Goal: Task Accomplishment & Management: Manage account settings

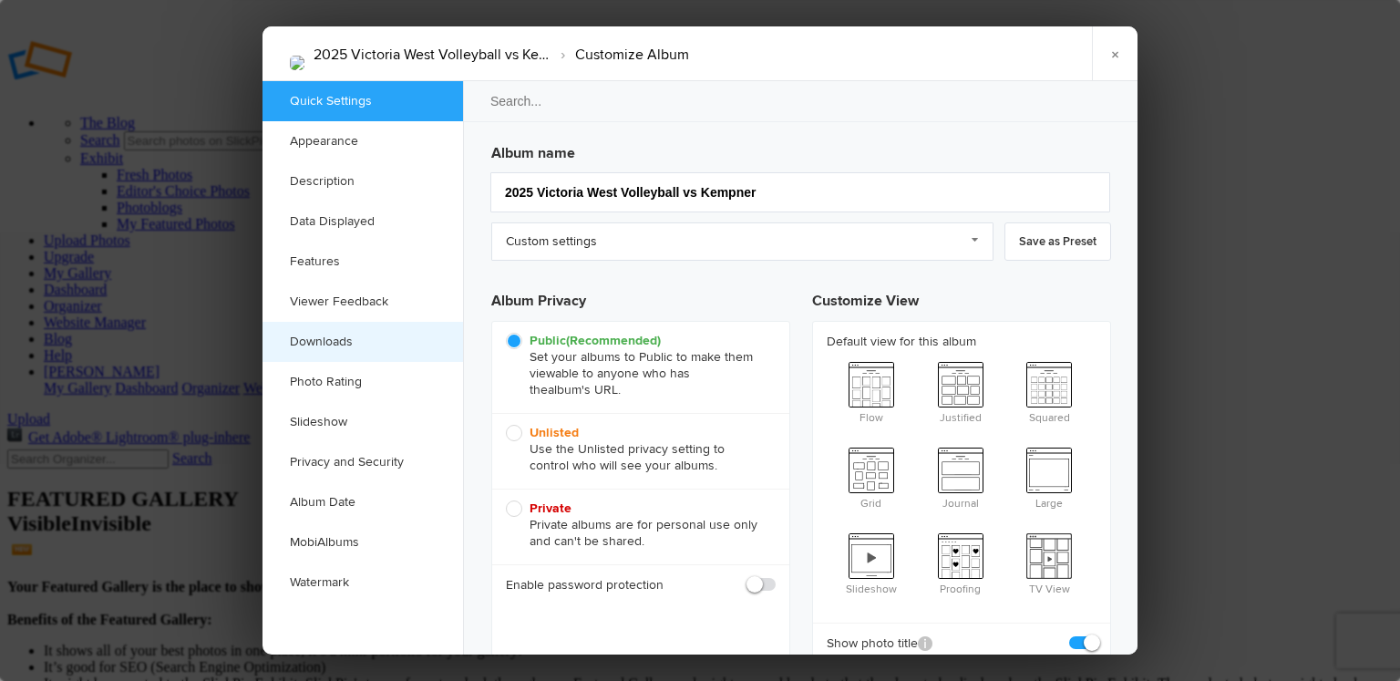
click at [341, 342] on link "Downloads" at bounding box center [362, 342] width 201 height 40
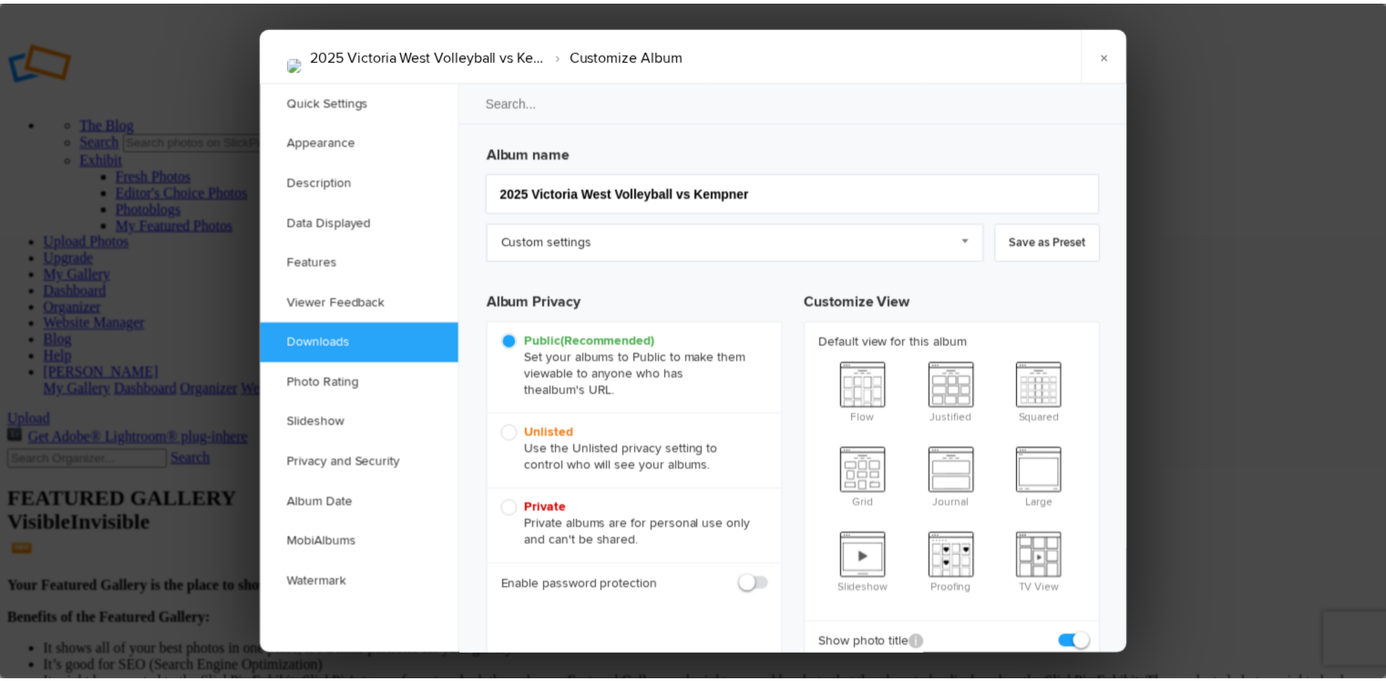
scroll to position [2818, 0]
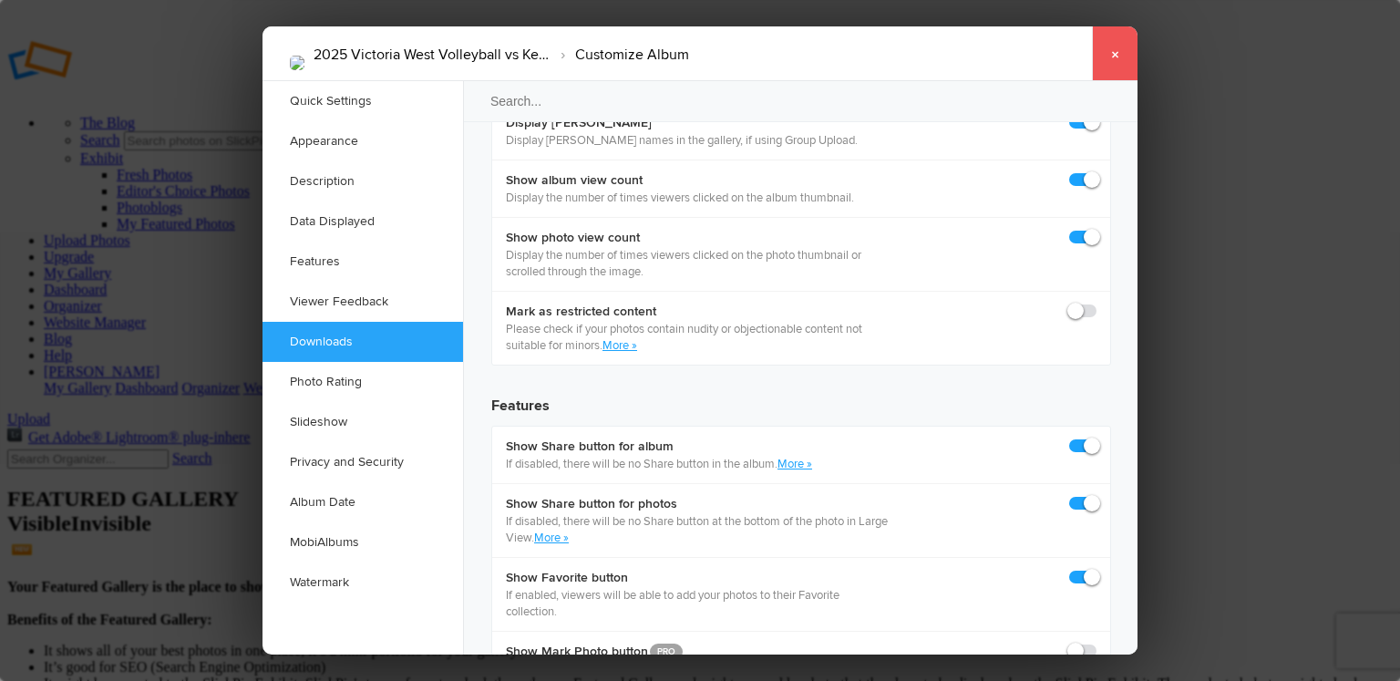
click at [1112, 52] on link "×" at bounding box center [1115, 53] width 46 height 55
